Goal: Transaction & Acquisition: Book appointment/travel/reservation

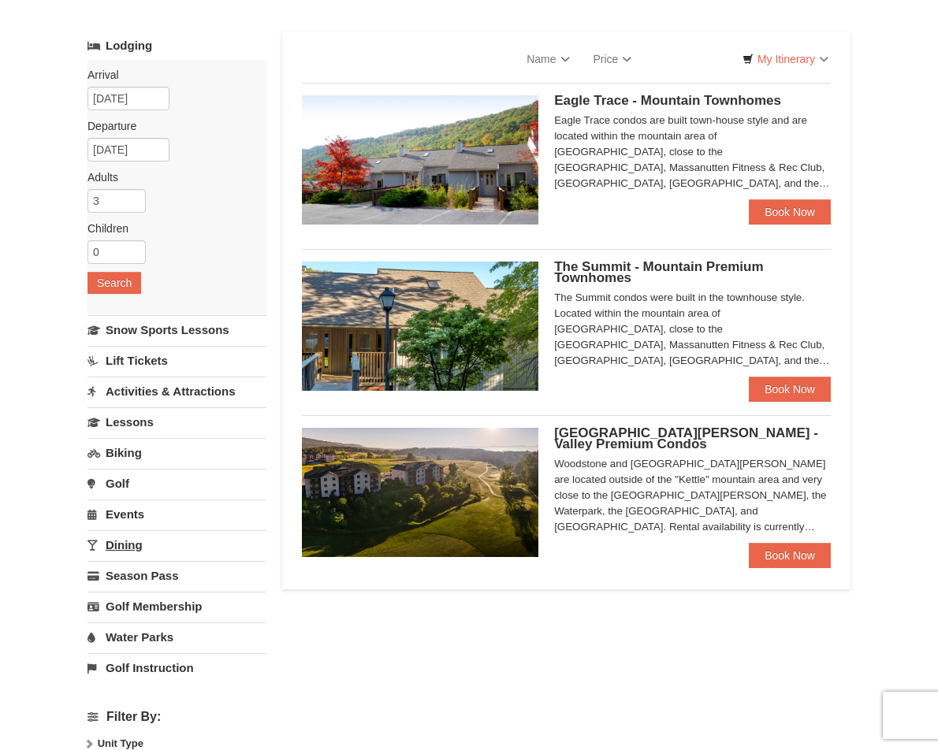
scroll to position [79, 0]
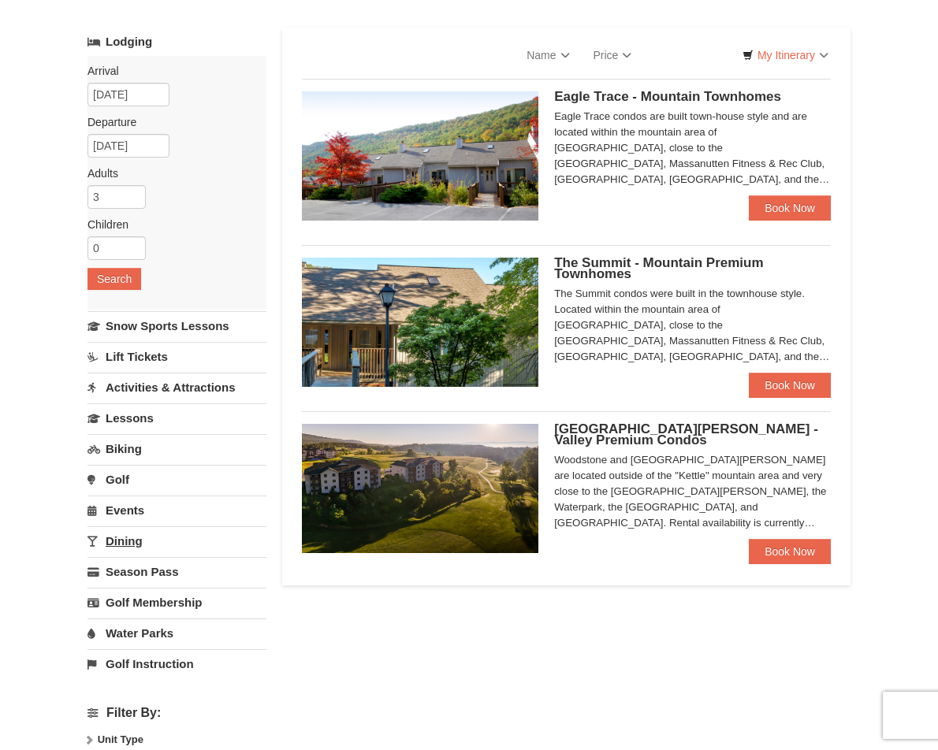
select select "9"
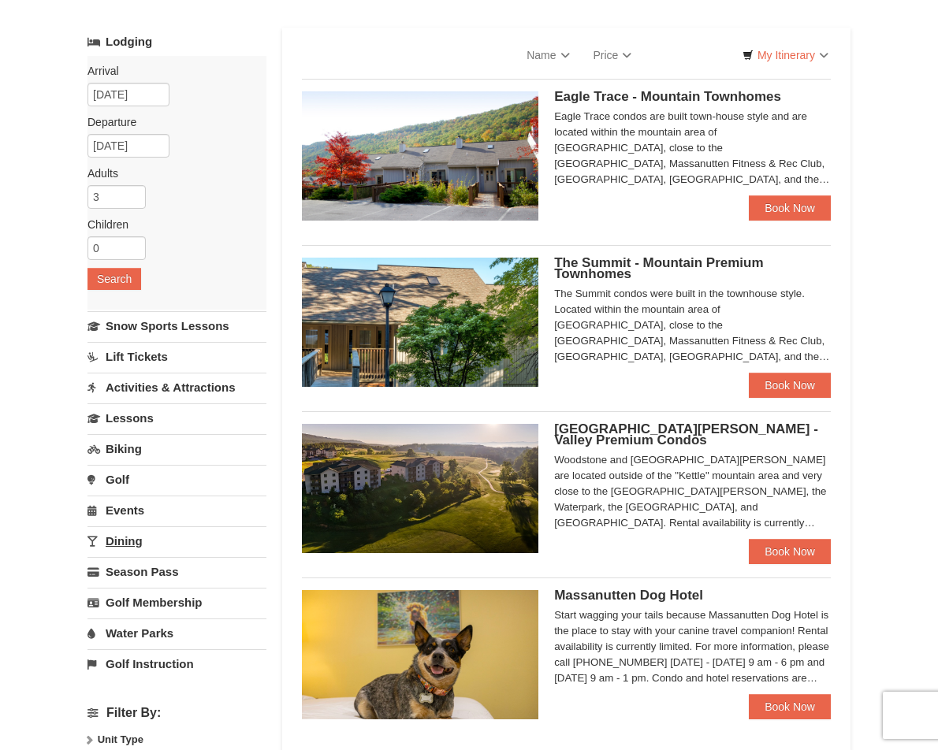
select select "9"
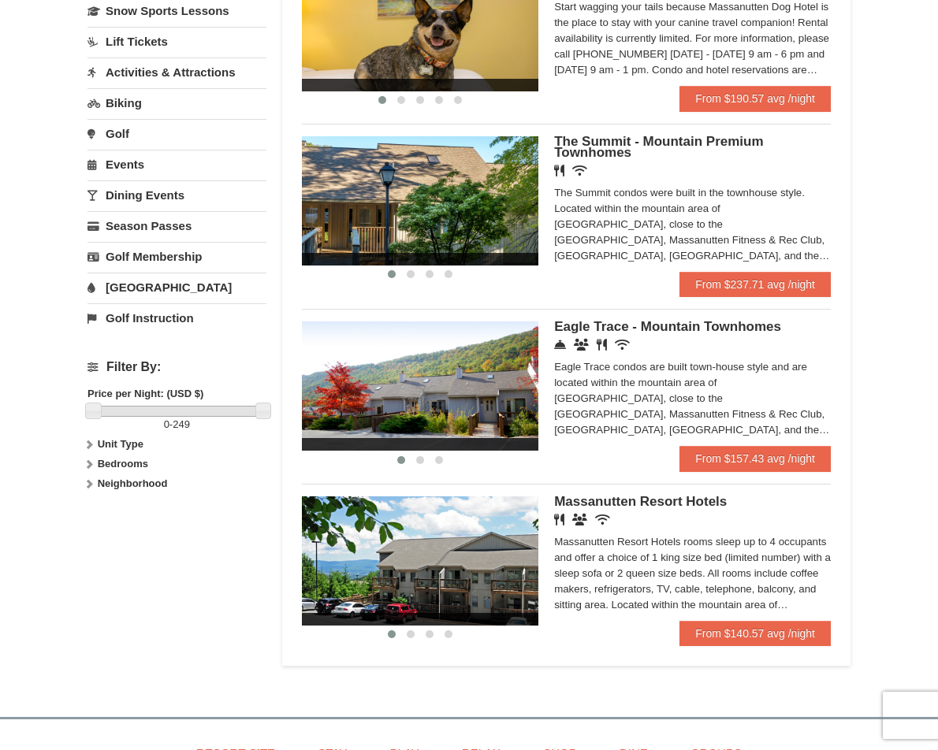
scroll to position [315, 0]
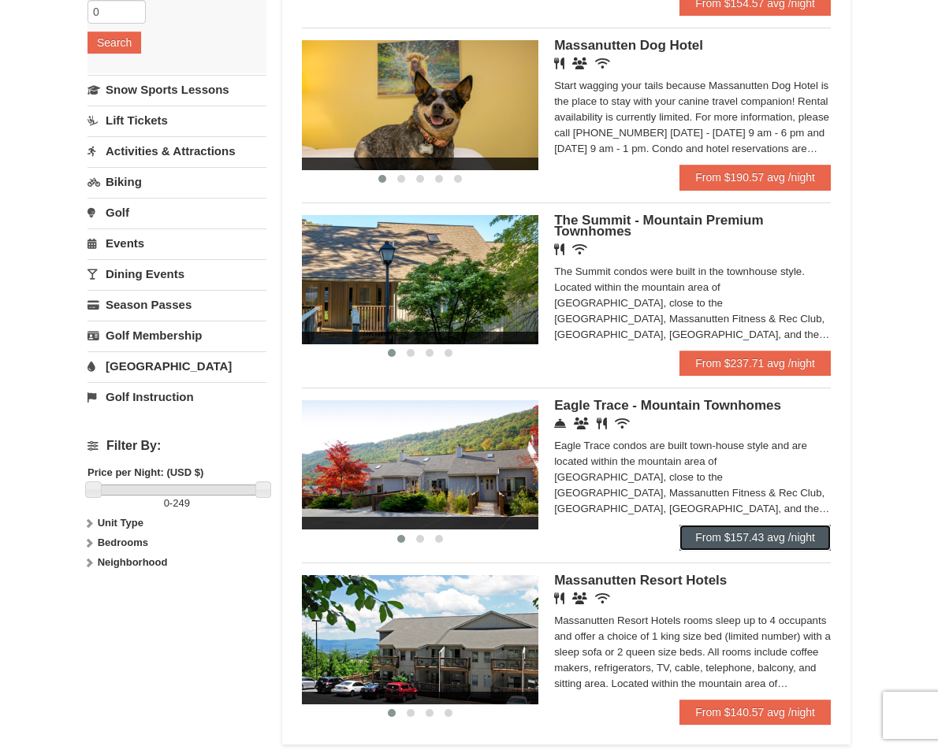
click at [740, 534] on link "From $157.43 avg /night" at bounding box center [754, 537] width 151 height 25
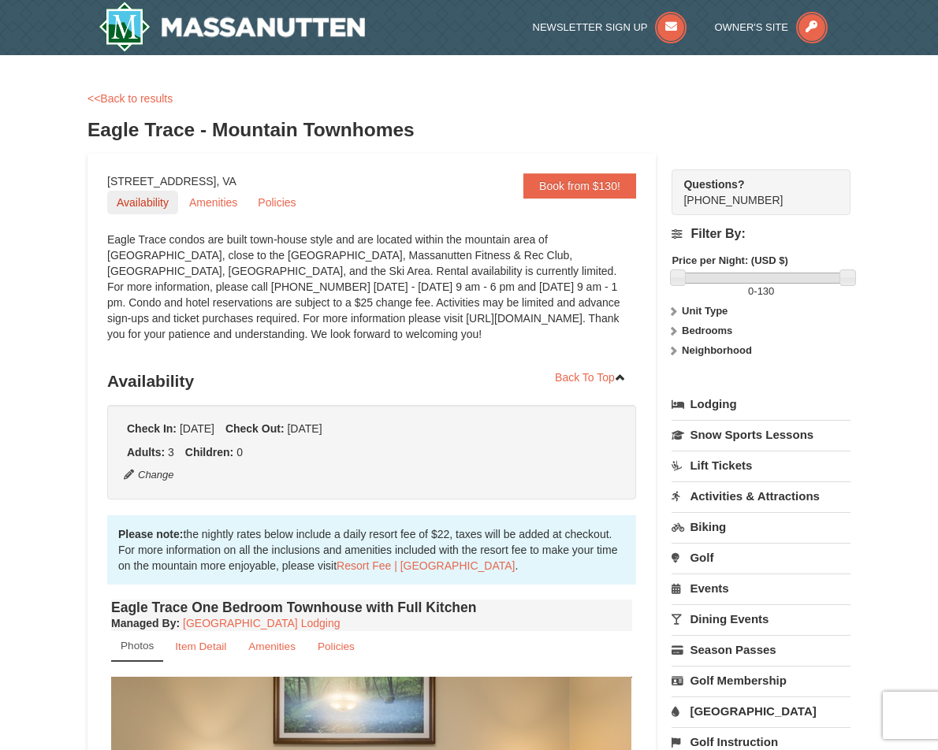
click at [144, 203] on link "Availability" at bounding box center [142, 203] width 71 height 24
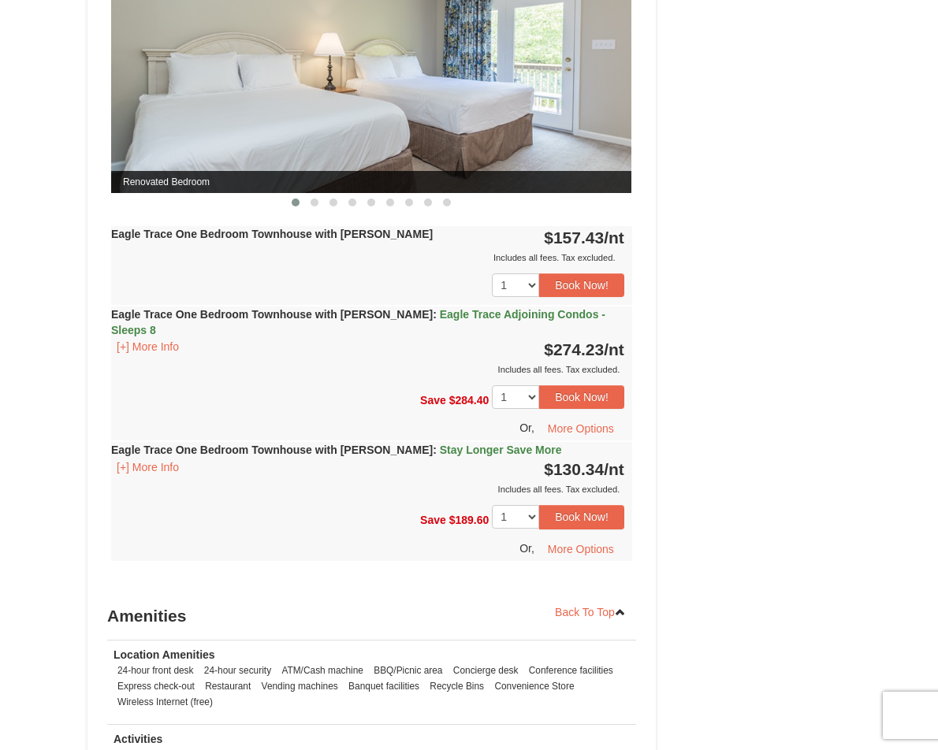
scroll to position [1491, 0]
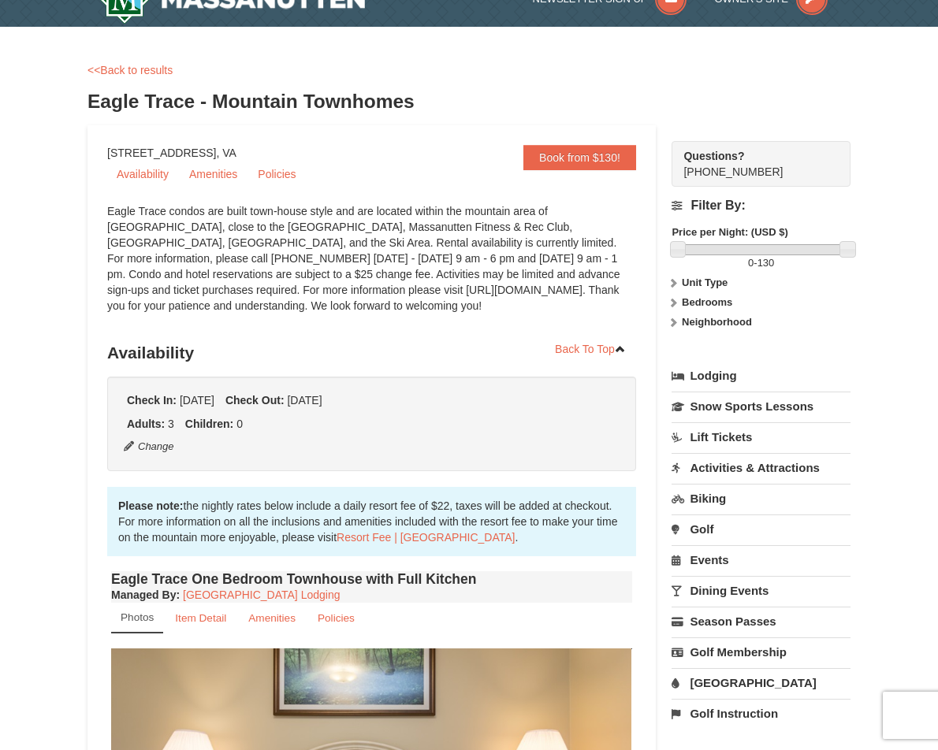
scroll to position [0, 0]
